Goal: Task Accomplishment & Management: Manage account settings

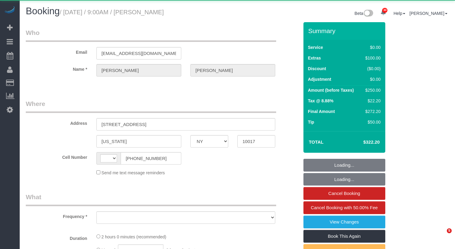
select select "NY"
select select "string:[GEOGRAPHIC_DATA]"
select select "object:815"
select select "spot1"
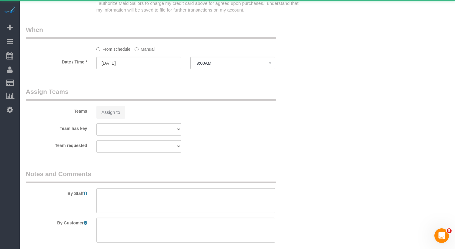
select select "string:stripe-pm_1RZXIR4VGloSiKo7dcEit37u"
select select "number:89"
select select "number:90"
select select "number:15"
select select "number:5"
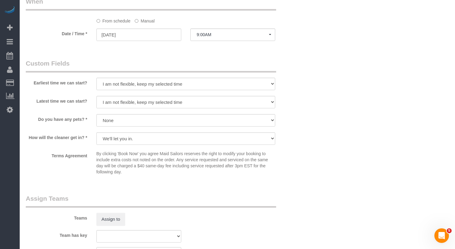
scroll to position [596, 0]
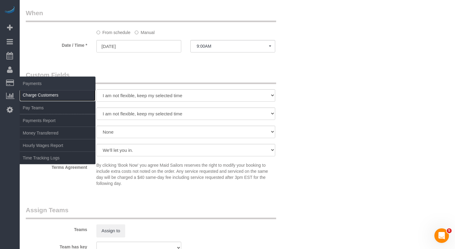
click at [42, 97] on link "Charge Customers" at bounding box center [58, 95] width 76 height 12
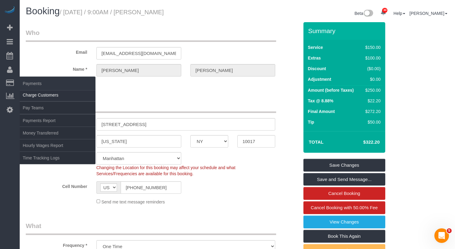
select select
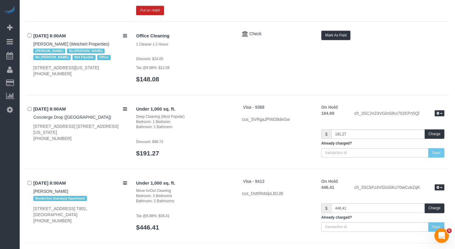
scroll to position [163, 0]
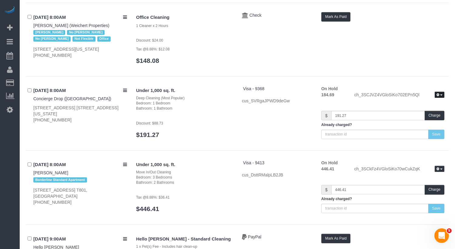
click at [439, 94] on icon "button" at bounding box center [438, 94] width 3 height 3
click at [359, 57] on div "Office Cleaning 1 Cleaner x 2 Hours Discount: $24.00 Tax @8.88%: $12.08 $148.08…" at bounding box center [290, 41] width 317 height 58
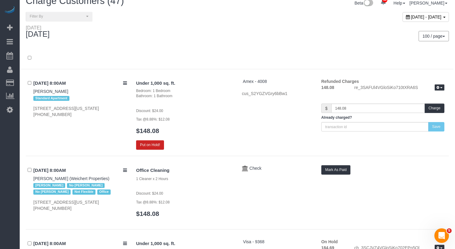
scroll to position [0, 0]
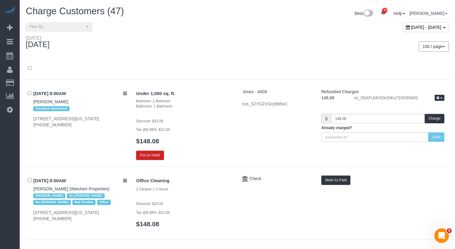
click at [411, 27] on span "September 30, 2025 - September 30, 2025" at bounding box center [426, 27] width 31 height 5
type input "**********"
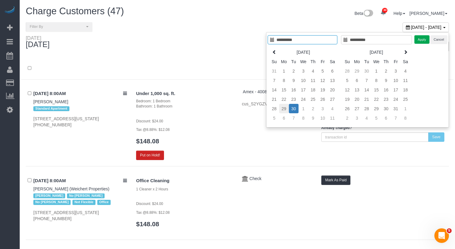
type input "**********"
click at [285, 108] on td "29" at bounding box center [284, 108] width 10 height 9
type input "**********"
click at [285, 108] on td "29" at bounding box center [284, 108] width 10 height 9
type input "**********"
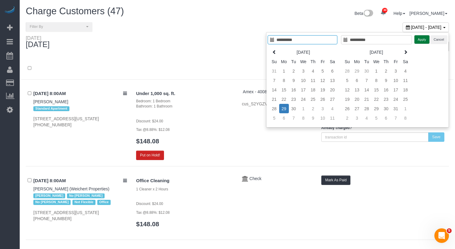
click at [421, 39] on button "Apply" at bounding box center [421, 39] width 15 height 9
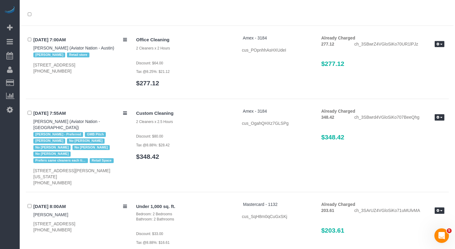
scroll to position [58, 0]
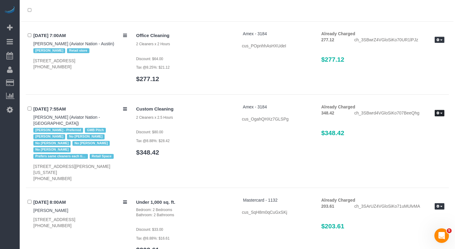
click at [439, 112] on button "button" at bounding box center [440, 113] width 10 height 6
click at [420, 131] on link "Send Invoice" at bounding box center [420, 131] width 48 height 8
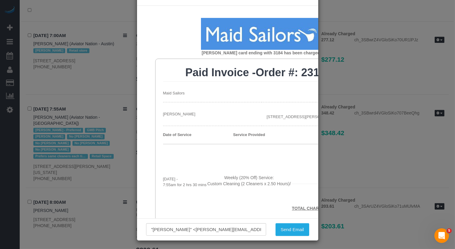
scroll to position [0, 0]
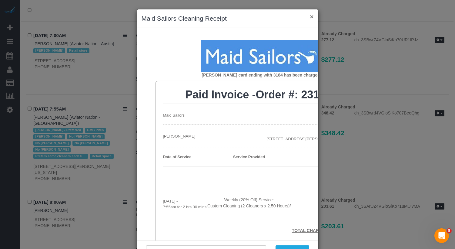
click at [310, 15] on button "×" at bounding box center [312, 16] width 4 height 6
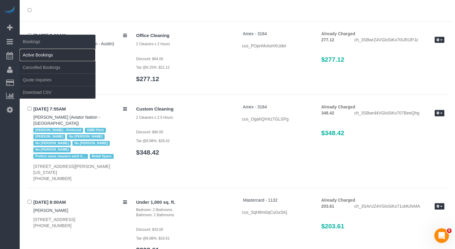
click at [32, 52] on link "Active Bookings" at bounding box center [58, 55] width 76 height 12
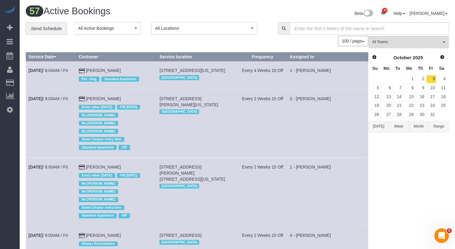
click at [398, 38] on button "All Teams" at bounding box center [409, 42] width 80 height 12
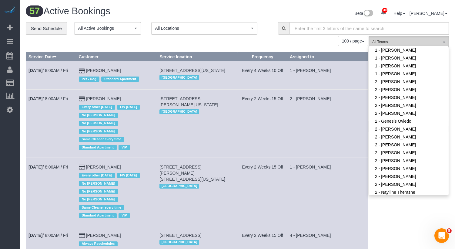
scroll to position [307, 0]
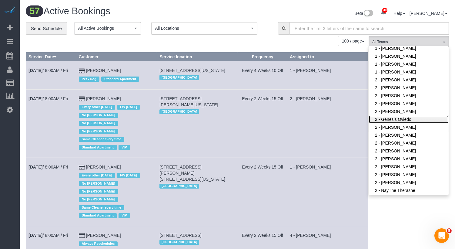
click at [393, 115] on link "2 - Genesis Oviedo" at bounding box center [409, 119] width 80 height 8
click at [352, 120] on td "2 - [PERSON_NAME]" at bounding box center [327, 123] width 81 height 68
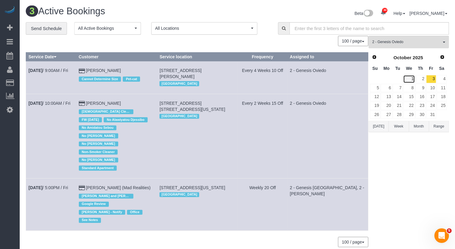
click at [413, 79] on link "1" at bounding box center [409, 79] width 12 height 8
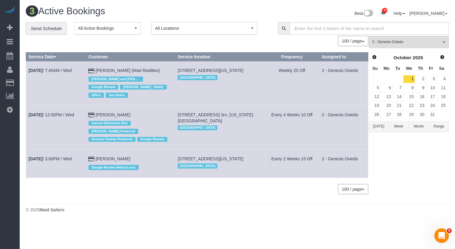
click at [69, 117] on td "Oct 1st / 12:00PM / Wed" at bounding box center [56, 127] width 60 height 44
click at [68, 114] on link "Oct 1st / 12:00PM / Wed" at bounding box center [51, 114] width 45 height 5
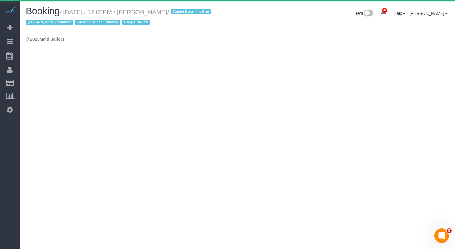
select select "NY"
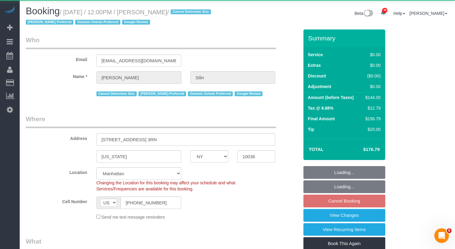
select select "object:8133"
select select "1"
select select "spot54"
select select "number:89"
select select "number:75"
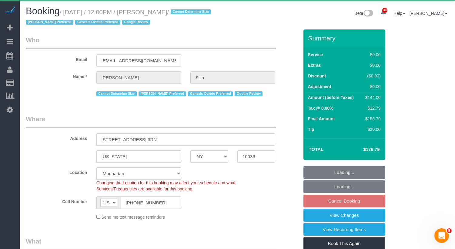
select select "number:15"
select select "number:5"
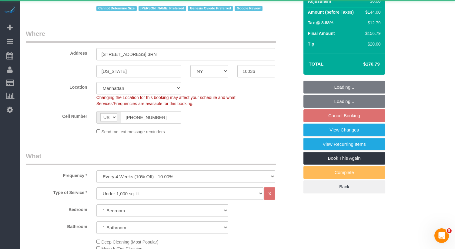
scroll to position [107, 0]
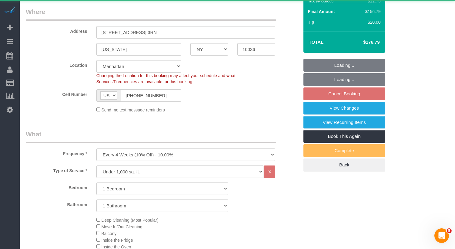
select select "string:stripe-pm_1R07Um4VGloSiKo7wQHwrVf3"
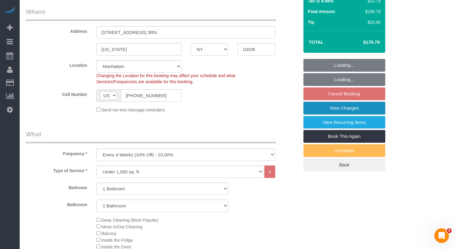
click at [338, 109] on link "View Changes" at bounding box center [345, 108] width 82 height 13
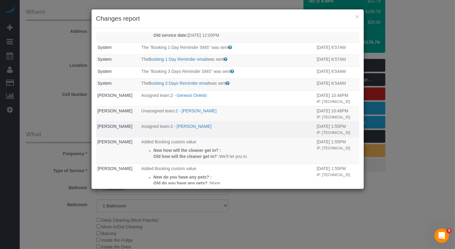
scroll to position [0, 0]
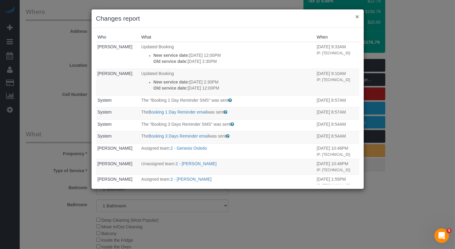
click at [356, 17] on button "×" at bounding box center [357, 16] width 4 height 6
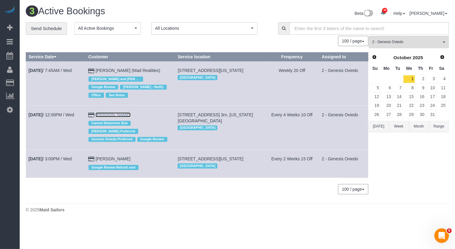
click at [110, 113] on link "Dale Silin" at bounding box center [113, 114] width 35 height 5
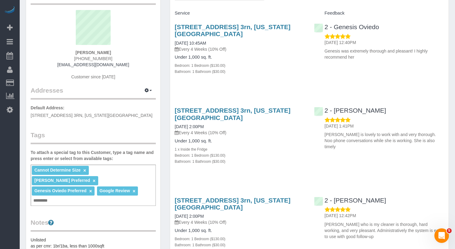
scroll to position [45, 0]
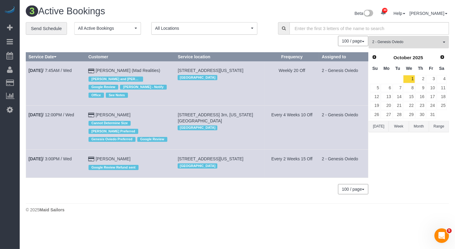
click at [397, 41] on span "2 - Genesis Oviedo" at bounding box center [406, 41] width 69 height 5
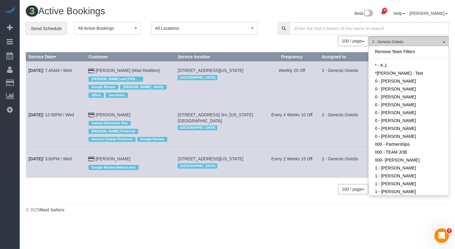
scroll to position [299, 0]
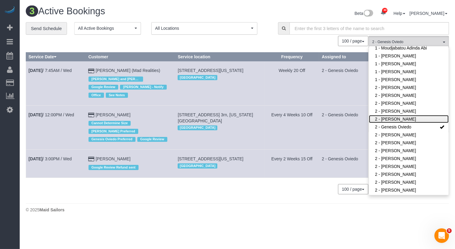
click at [398, 115] on link "2 - [PERSON_NAME]" at bounding box center [409, 119] width 80 height 8
click at [344, 103] on td "2 - Genesis Oviedo" at bounding box center [343, 83] width 49 height 44
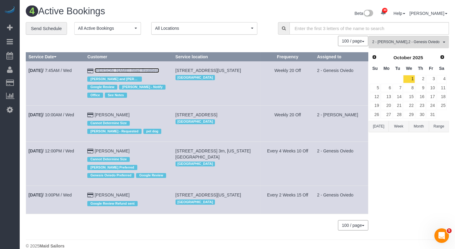
click at [114, 70] on link "Alice Ma (Mad Realities)" at bounding box center [127, 70] width 65 height 5
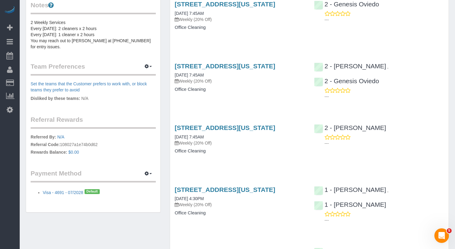
scroll to position [297, 0]
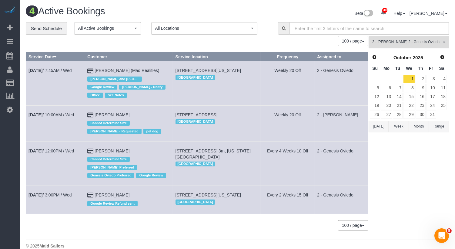
click at [426, 42] on span "2 - Eveling Mercado , 2 - Genesis Oviedo" at bounding box center [406, 41] width 69 height 5
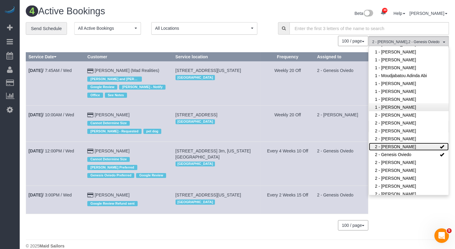
scroll to position [287, 0]
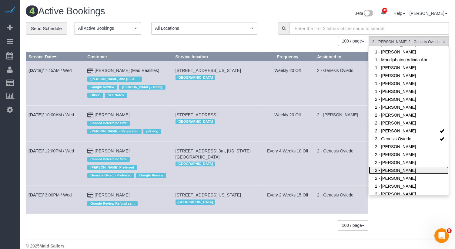
click at [397, 166] on link "2 - [PERSON_NAME]" at bounding box center [409, 170] width 80 height 8
click at [335, 140] on td "2 - [PERSON_NAME]" at bounding box center [342, 123] width 54 height 36
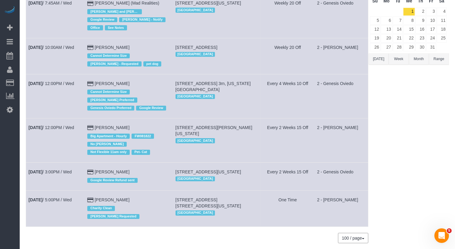
scroll to position [0, 0]
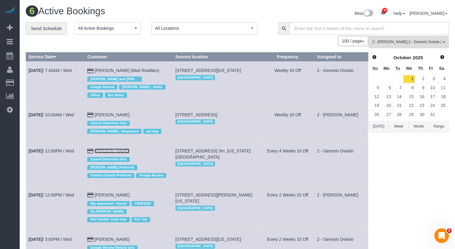
click at [111, 151] on link "Dale Silin" at bounding box center [112, 150] width 35 height 5
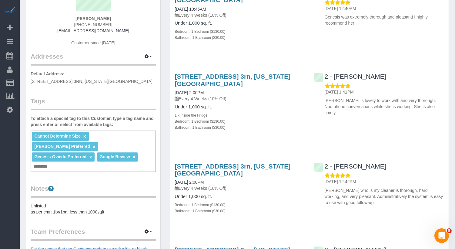
scroll to position [34, 0]
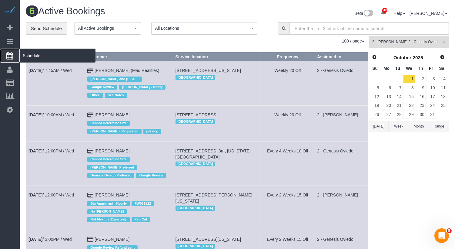
click at [31, 52] on span "Scheduler" at bounding box center [58, 56] width 76 height 14
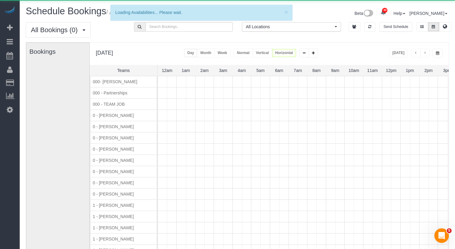
scroll to position [0, 112]
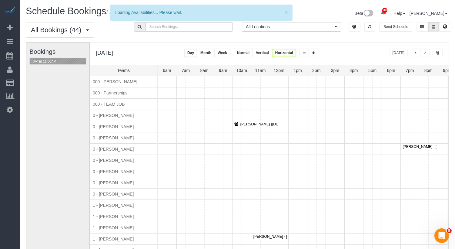
click at [425, 53] on span "button" at bounding box center [425, 53] width 3 height 4
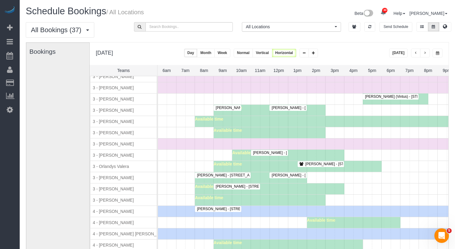
scroll to position [645, 0]
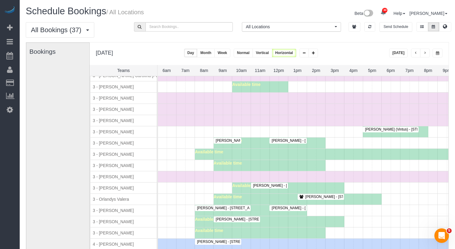
click at [273, 138] on span "Alexandra Shinder - 173 Sullivan Street, Apt. 1c, New York, NY 10012" at bounding box center [348, 140] width 158 height 4
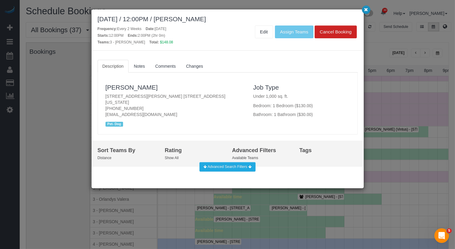
click at [367, 11] on icon "button" at bounding box center [366, 10] width 4 height 4
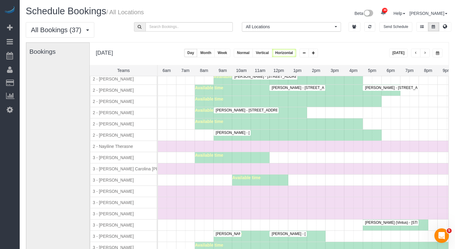
scroll to position [489, 0]
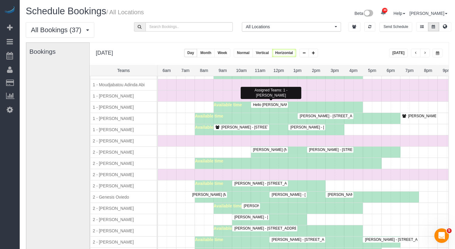
click at [216, 191] on div "Available time" at bounding box center [307, 196] width 224 height 11
click at [216, 192] on span "Alice Ma (Mad Realities) - 425 Broadway, Suite 2, New York, NY 10013" at bounding box center [247, 194] width 117 height 4
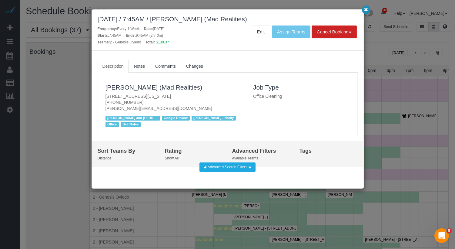
click at [364, 11] on icon "button" at bounding box center [366, 10] width 4 height 4
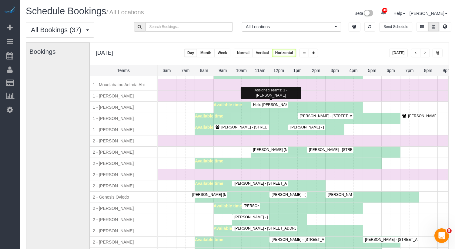
click at [279, 102] on span "Hello Alfred (NYC) - 1 Union Square South, Apt. Ph2e, New York, NY 10003" at bounding box center [345, 104] width 191 height 4
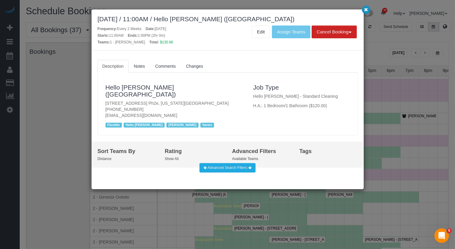
click at [365, 9] on icon "button" at bounding box center [366, 10] width 4 height 4
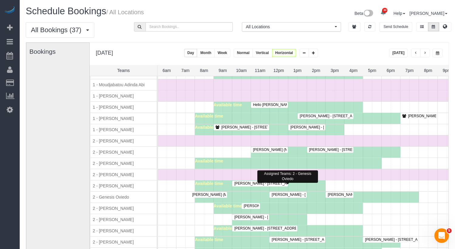
click at [299, 192] on span "Dale Silin - 359 West 45th Street, Apt. 3rn, New York, NY 10036" at bounding box center [338, 194] width 138 height 4
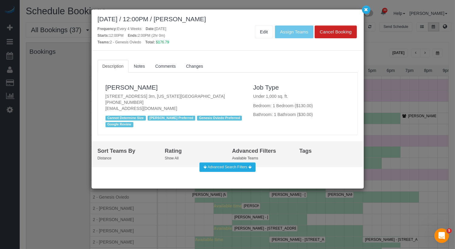
drag, startPoint x: 229, startPoint y: 20, endPoint x: 184, endPoint y: 18, distance: 45.3
click at [184, 18] on div "October 01, 2025 / 12:00PM / Dale Silin" at bounding box center [228, 18] width 260 height 7
copy div "Dale Silin"
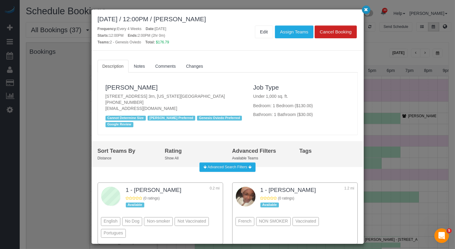
click at [366, 9] on icon "button" at bounding box center [366, 10] width 4 height 4
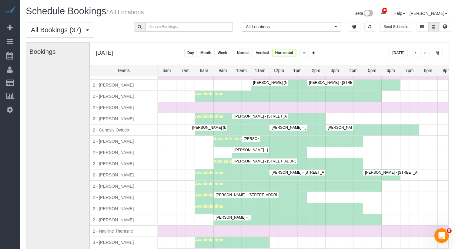
scroll to position [0, 114]
click at [344, 125] on span "Tara Sobierajski - 345 E 69th Street, 11d, New York, NY 10021" at bounding box center [370, 127] width 92 height 4
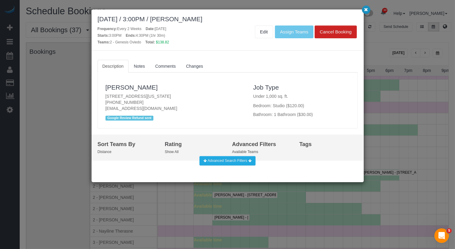
click at [368, 11] on icon "button" at bounding box center [366, 10] width 4 height 4
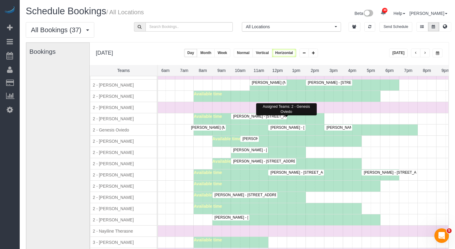
click at [342, 125] on span "Tara Sobierajski - 345 E 69th Street, 11d, New York, NY 10021" at bounding box center [370, 127] width 92 height 4
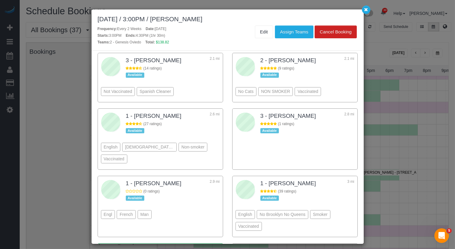
scroll to position [169, 0]
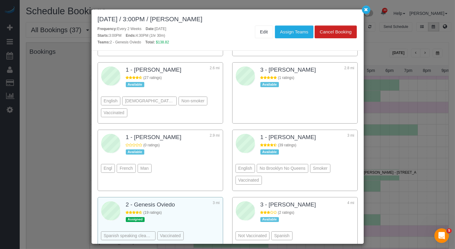
click at [176, 210] on div "Spanish speaking cleaners Vaccinated" at bounding box center [160, 226] width 119 height 33
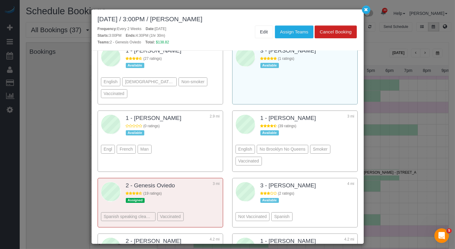
click at [307, 76] on div "3 - Delilah Calzada 2.8 mi (1 ratings) Available" at bounding box center [295, 73] width 119 height 55
click at [297, 35] on button "Assign Teams" at bounding box center [294, 31] width 39 height 13
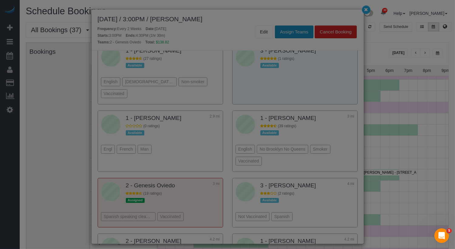
type input "0"
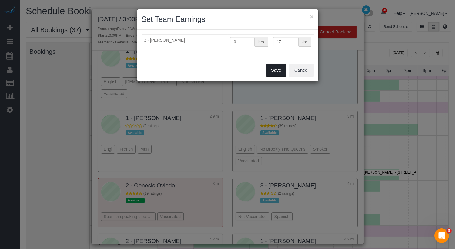
click at [277, 72] on button "Save" at bounding box center [276, 70] width 21 height 13
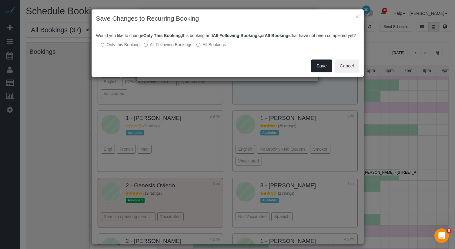
click at [320, 72] on button "Save" at bounding box center [321, 65] width 21 height 13
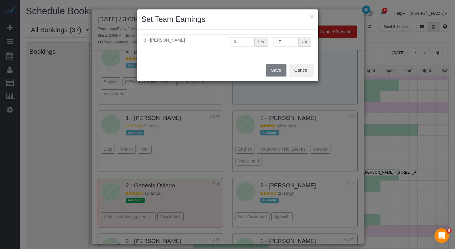
scroll to position [210, 0]
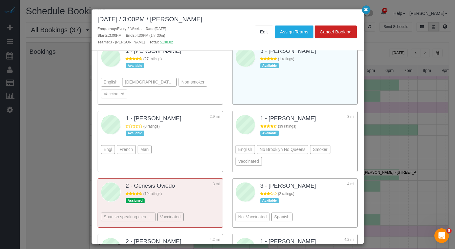
click at [365, 13] on button "button" at bounding box center [366, 9] width 8 height 8
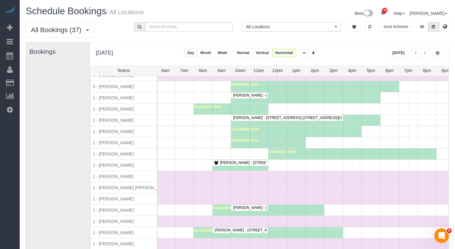
scroll to position [97, 114]
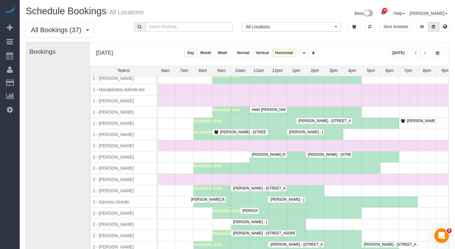
click at [283, 196] on div at bounding box center [286, 199] width 37 height 6
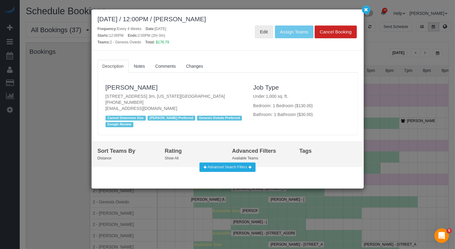
click at [268, 26] on link "Edit" at bounding box center [264, 31] width 18 height 13
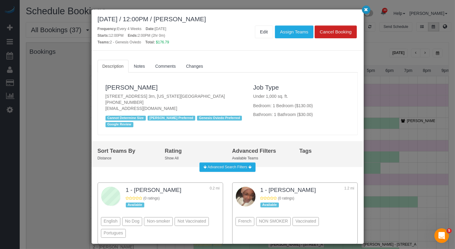
click at [365, 12] on button "button" at bounding box center [366, 9] width 8 height 8
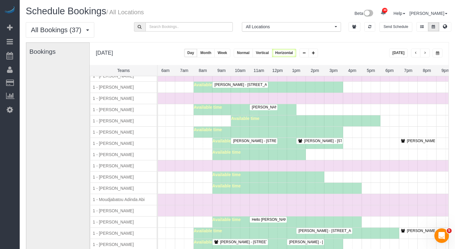
click at [253, 217] on span "Hello Alfred (NYC) - 1 Union Square South, Apt. Ph2e, New York, NY 10003" at bounding box center [344, 219] width 191 height 4
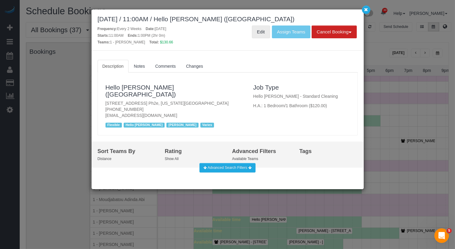
click at [254, 36] on link "Edit" at bounding box center [261, 31] width 18 height 13
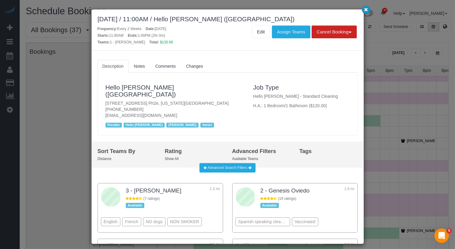
click at [368, 9] on button "button" at bounding box center [366, 9] width 8 height 8
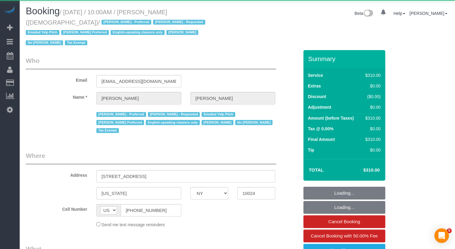
select select "NY"
select select "object:839"
select select "300"
select select "spot1"
select select "number:89"
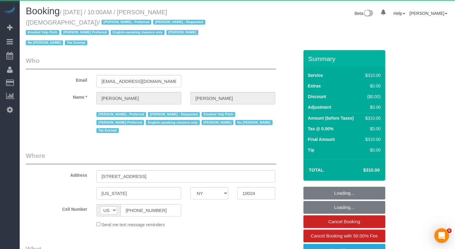
select select "number:90"
select select "number:15"
select select "number:7"
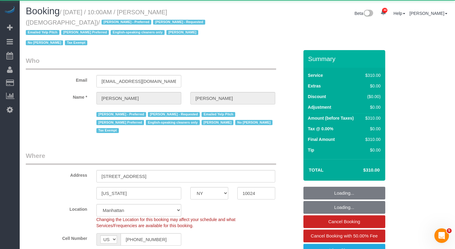
select select "object:1067"
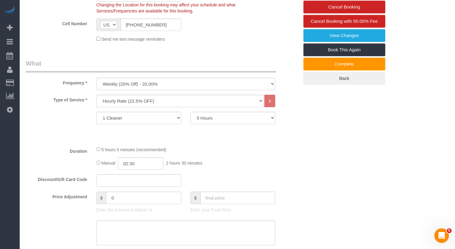
scroll to position [221, 0]
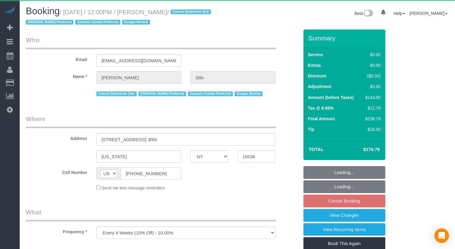
select select "NY"
select select "object:1088"
select select "1"
select select "spot1"
select select "number:89"
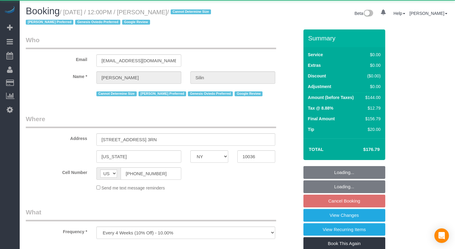
select select "number:75"
select select "number:15"
select select "number:5"
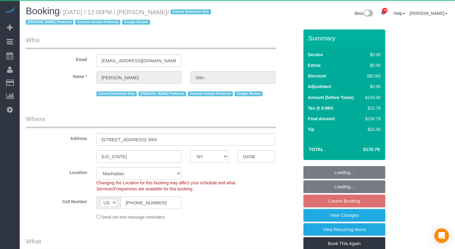
select select "string:stripe-pm_1R07Um4VGloSiKo7wQHwrVf3"
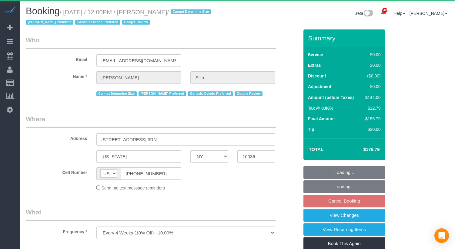
select select "NY"
select select "object:1083"
select select "1"
select select "spot1"
select select "number:89"
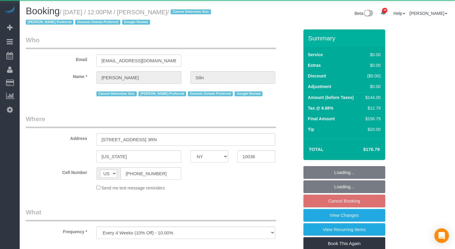
select select "number:75"
select select "number:15"
select select "number:5"
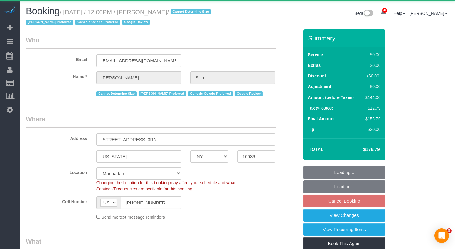
select select "string:stripe-pm_1R07Um4VGloSiKo7wQHwrVf3"
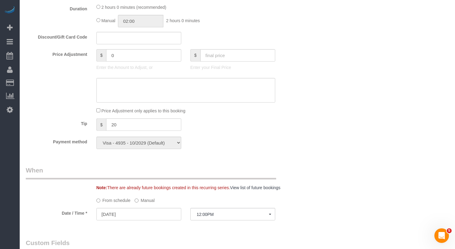
scroll to position [482, 0]
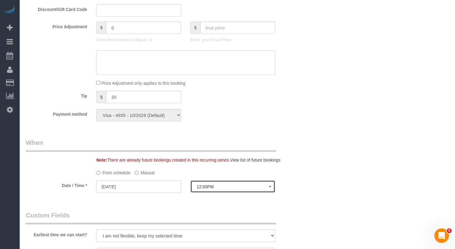
click at [205, 188] on span "12:00PM" at bounding box center [233, 186] width 72 height 5
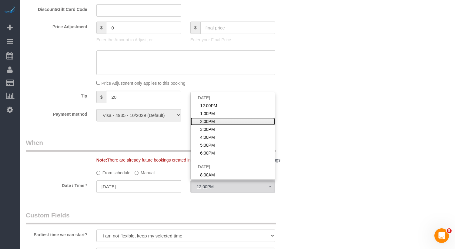
click at [213, 120] on span "2:00PM" at bounding box center [207, 121] width 15 height 6
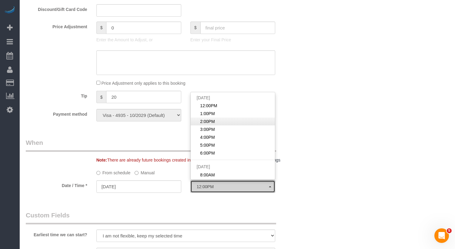
select select "spot3"
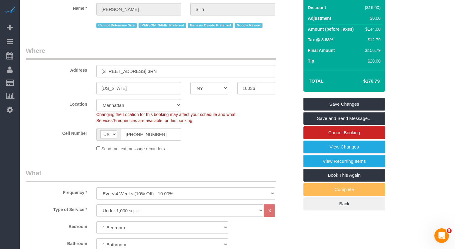
scroll to position [0, 0]
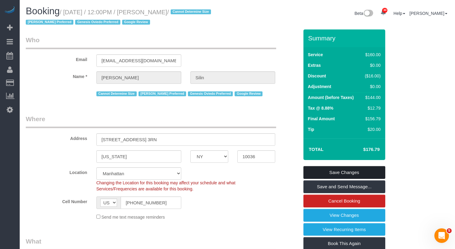
click at [341, 171] on link "Save Changes" at bounding box center [345, 172] width 82 height 13
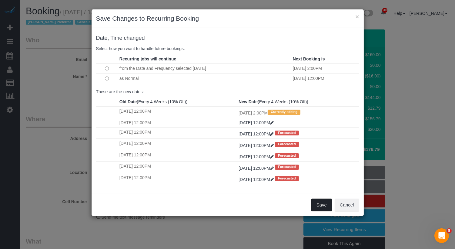
click at [326, 202] on button "Save" at bounding box center [321, 204] width 21 height 13
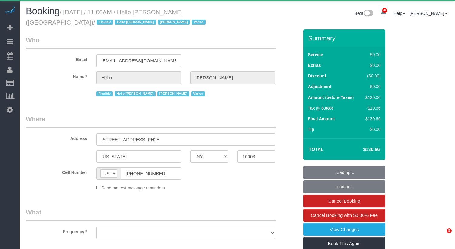
select select "NY"
select select "object:815"
select select "1"
select select "number:89"
select select "number:90"
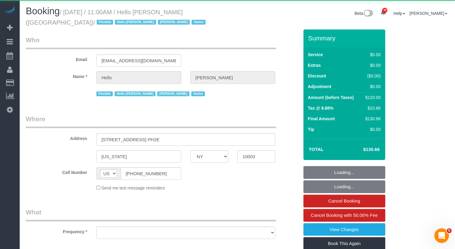
select select "number:15"
select select "number:6"
select select "number:21"
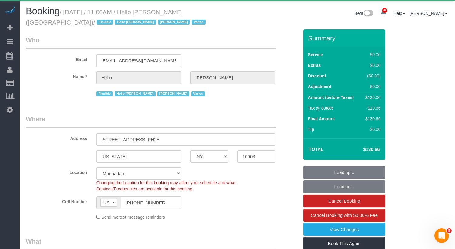
select select "object:1112"
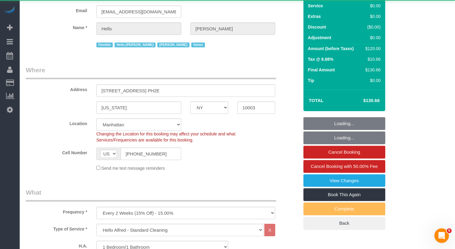
select select "spot1"
select select "1"
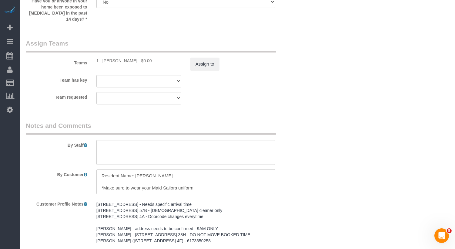
scroll to position [785, 0]
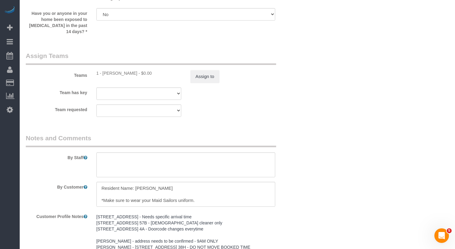
click at [200, 68] on div "Teams 1 - Paula Avila - $0.00 Assign to" at bounding box center [162, 67] width 282 height 32
click at [200, 76] on button "Assign to" at bounding box center [204, 76] width 29 height 13
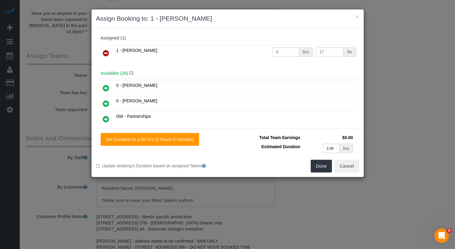
click at [105, 54] on icon at bounding box center [106, 52] width 6 height 7
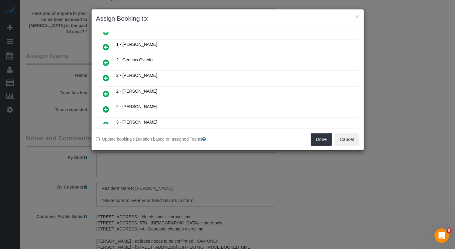
click at [105, 59] on icon at bounding box center [106, 62] width 6 height 7
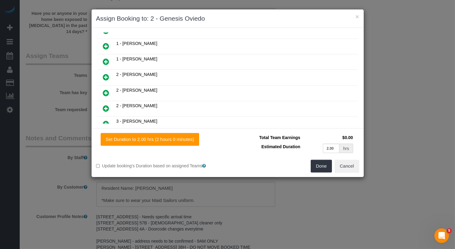
scroll to position [273, 0]
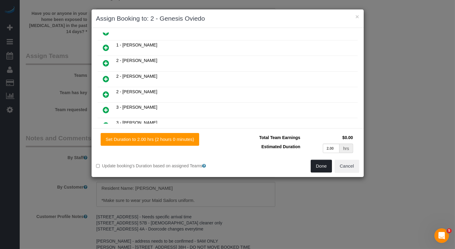
click at [322, 165] on button "Done" at bounding box center [321, 165] width 21 height 13
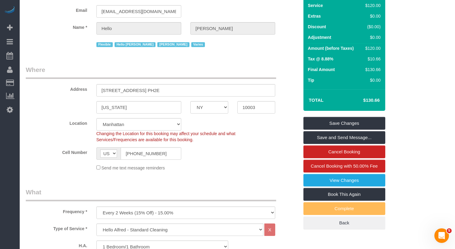
scroll to position [0, 0]
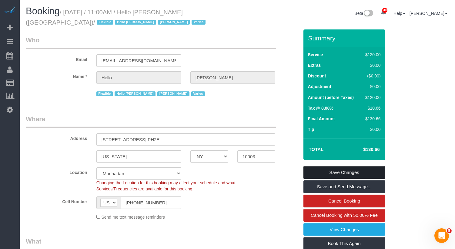
click at [338, 172] on link "Save Changes" at bounding box center [345, 172] width 82 height 13
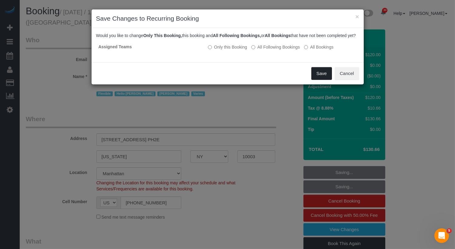
click at [318, 77] on button "Save" at bounding box center [321, 73] width 21 height 13
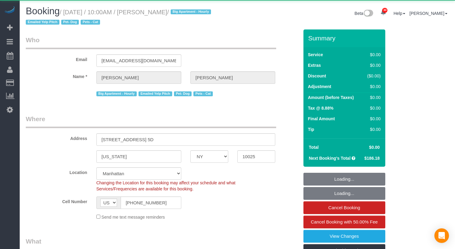
select select "NY"
select select "2"
select select "number:57"
select select "number:72"
select select "number:14"
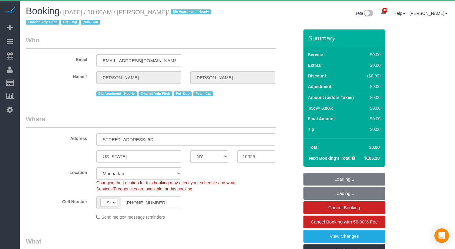
select select "number:5"
select select "object:1093"
select select "2"
select select "spot1"
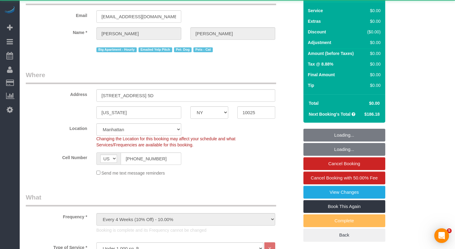
select select "string:stripe-pm_1Rizrv4VGloSiKo7XS70dTnu"
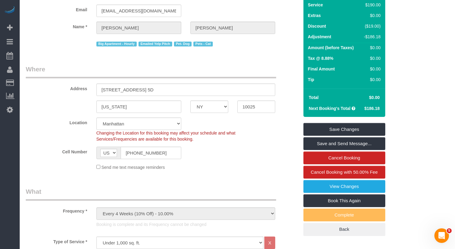
scroll to position [0, 0]
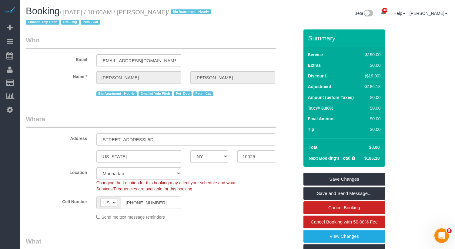
drag, startPoint x: 215, startPoint y: 12, endPoint x: 160, endPoint y: 12, distance: 55.5
click at [160, 12] on small "/ September 26, 2025 / 10:00AM / Caroline Williamson / Big Apartment - Hourly E…" at bounding box center [119, 17] width 187 height 17
copy small "Caroline Williamson"
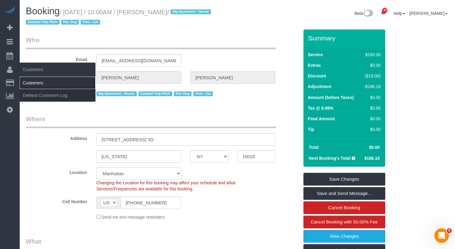
click at [39, 81] on link "Customers" at bounding box center [58, 83] width 76 height 12
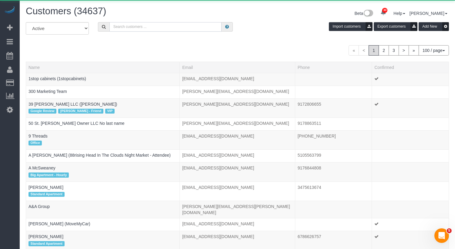
click at [151, 24] on input "text" at bounding box center [165, 26] width 112 height 9
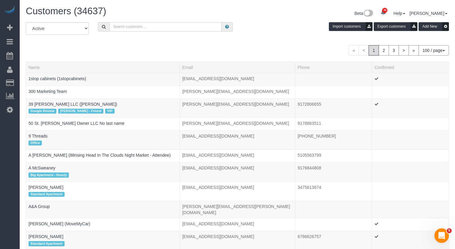
paste input "Caroline Williamson"
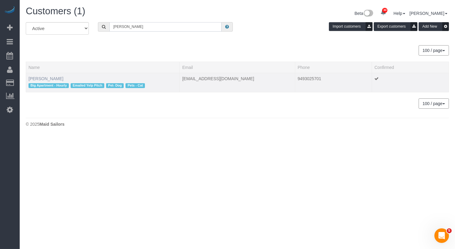
type input "Caroline Williamson"
click at [60, 76] on link "Caroline Williamson" at bounding box center [46, 78] width 35 height 5
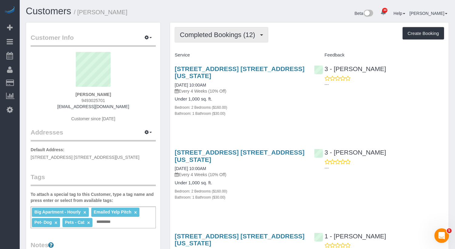
click at [215, 36] on span "Completed Bookings (12)" at bounding box center [219, 35] width 78 height 8
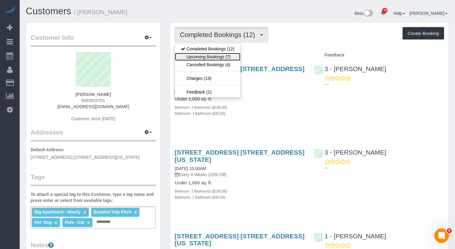
click at [214, 59] on link "Upcoming Bookings (7)" at bounding box center [207, 57] width 65 height 8
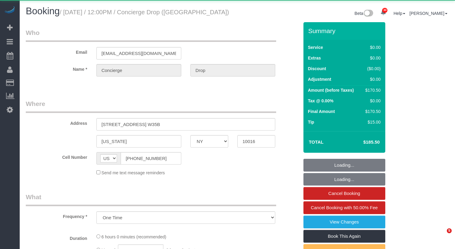
select select "NY"
select select "object:1064"
select select "2"
select select "spot1"
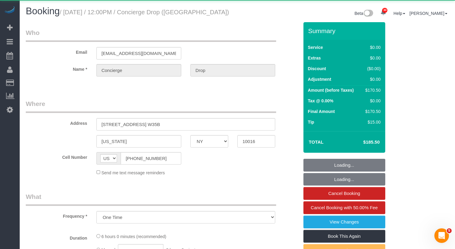
select select "number:89"
select select "number:90"
select select "number:15"
select select "number:6"
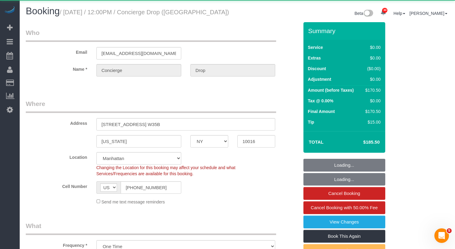
select select "string:stripe-pm_1RaQn24VGloSiKo7zeOF73Wj"
select select "2"
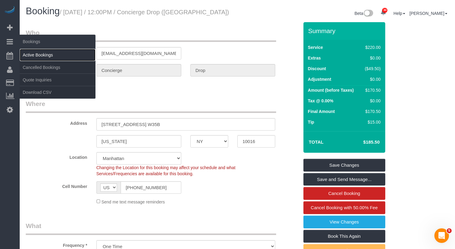
click at [36, 55] on link "Active Bookings" at bounding box center [58, 55] width 76 height 12
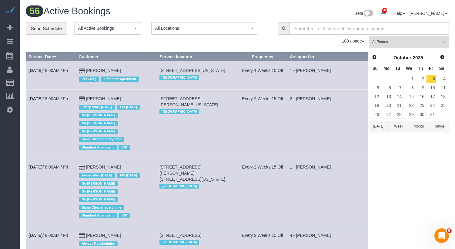
click at [397, 45] on button "All Teams" at bounding box center [409, 42] width 80 height 12
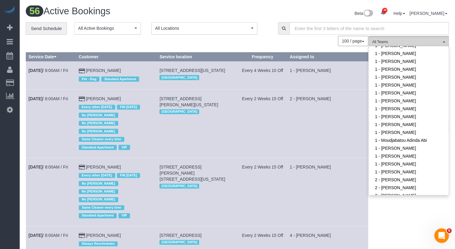
scroll to position [262, 0]
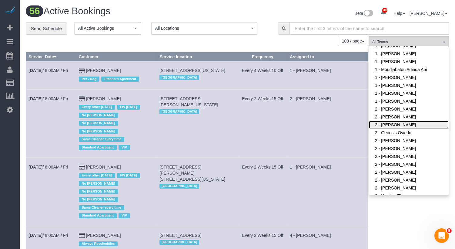
click at [400, 121] on link "2 - [PERSON_NAME]" at bounding box center [409, 125] width 80 height 8
click at [328, 118] on td "2 - [PERSON_NAME]" at bounding box center [327, 123] width 81 height 68
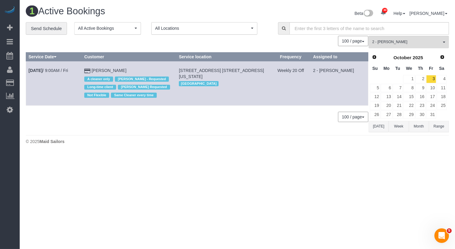
click at [381, 126] on button "Today" at bounding box center [379, 126] width 20 height 11
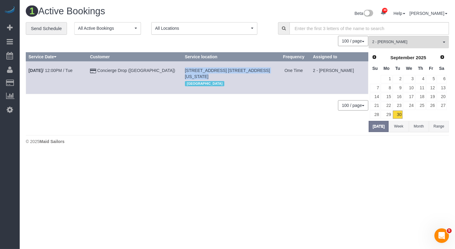
drag, startPoint x: 268, startPoint y: 70, endPoint x: 171, endPoint y: 70, distance: 96.7
click at [171, 70] on tr "Sep 30th / 12:00PM / Tue Concierge Drop (NYC) 626 1st Ave, Apt. W35b, New York,…" at bounding box center [197, 77] width 342 height 32
copy tr "626 1st Ave, Apt. W35b, New York, NY 10016"
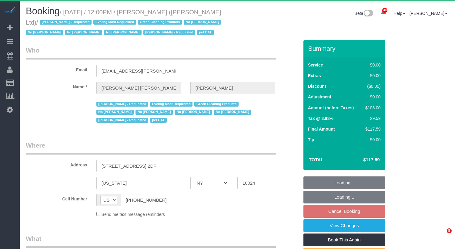
select select "NY"
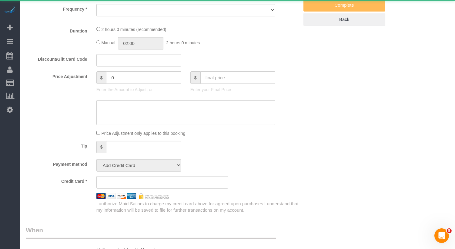
select select "object:1252"
select select "string:stripe-pm_1FqQkl4VGloSiKo7nqxPTwDY"
select select "1"
select select "number:59"
select select "number:76"
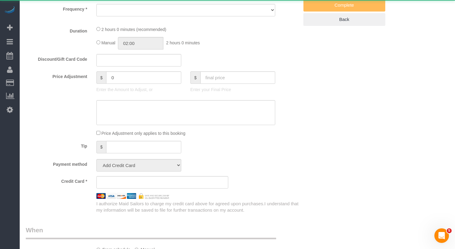
select select "number:14"
select select "number:7"
select select "number:21"
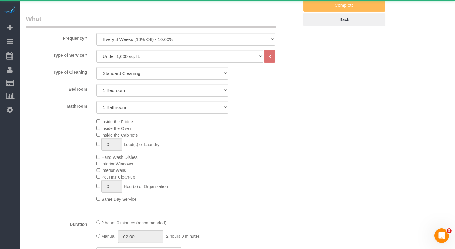
select select "22223"
select select "spot5"
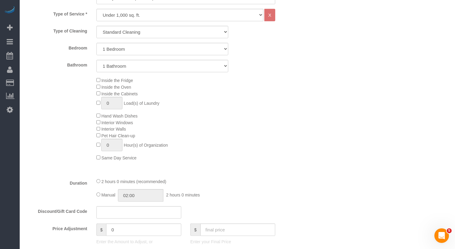
scroll to position [387, 0]
